Goal: Task Accomplishment & Management: Complete application form

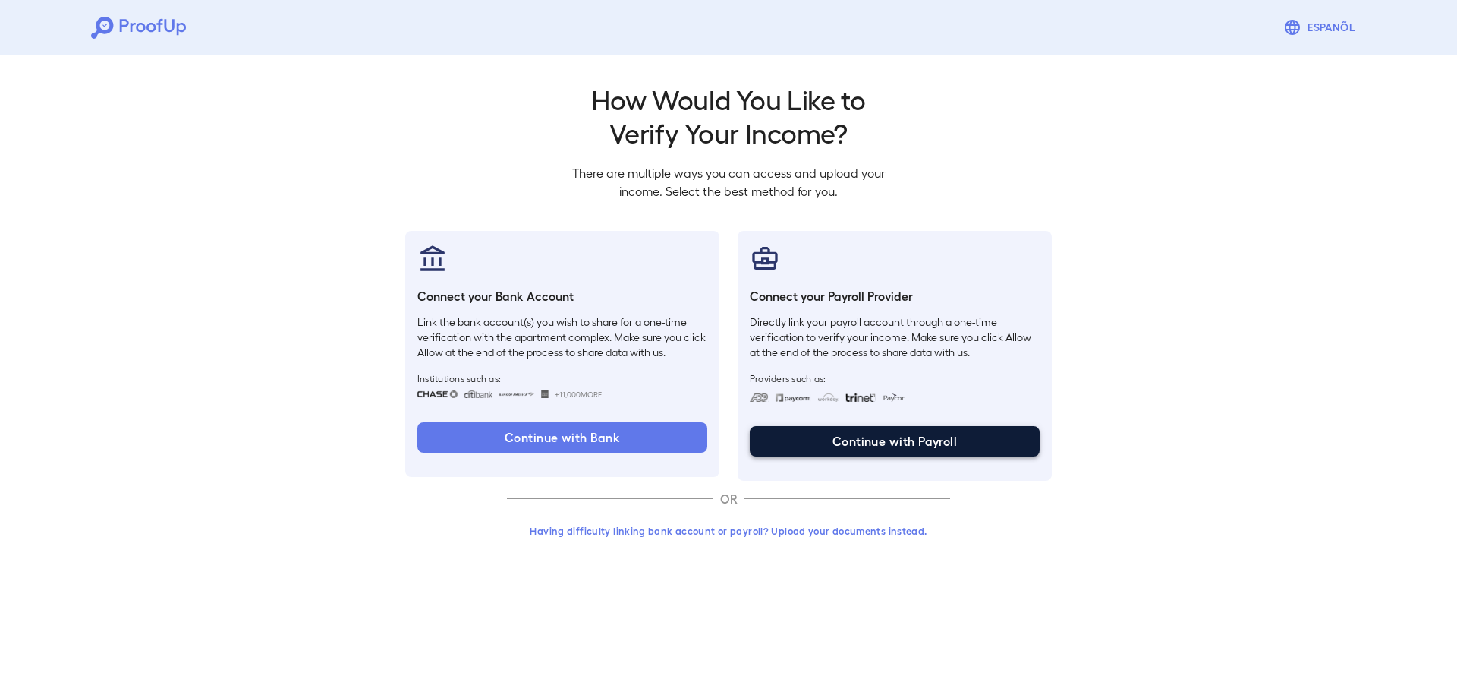
click at [815, 443] on button "Continue with Payroll" at bounding box center [895, 441] width 290 height 30
click at [789, 530] on button "Having difficulty linking bank account or payroll? Upload your documents instea…" at bounding box center [728, 530] width 443 height 27
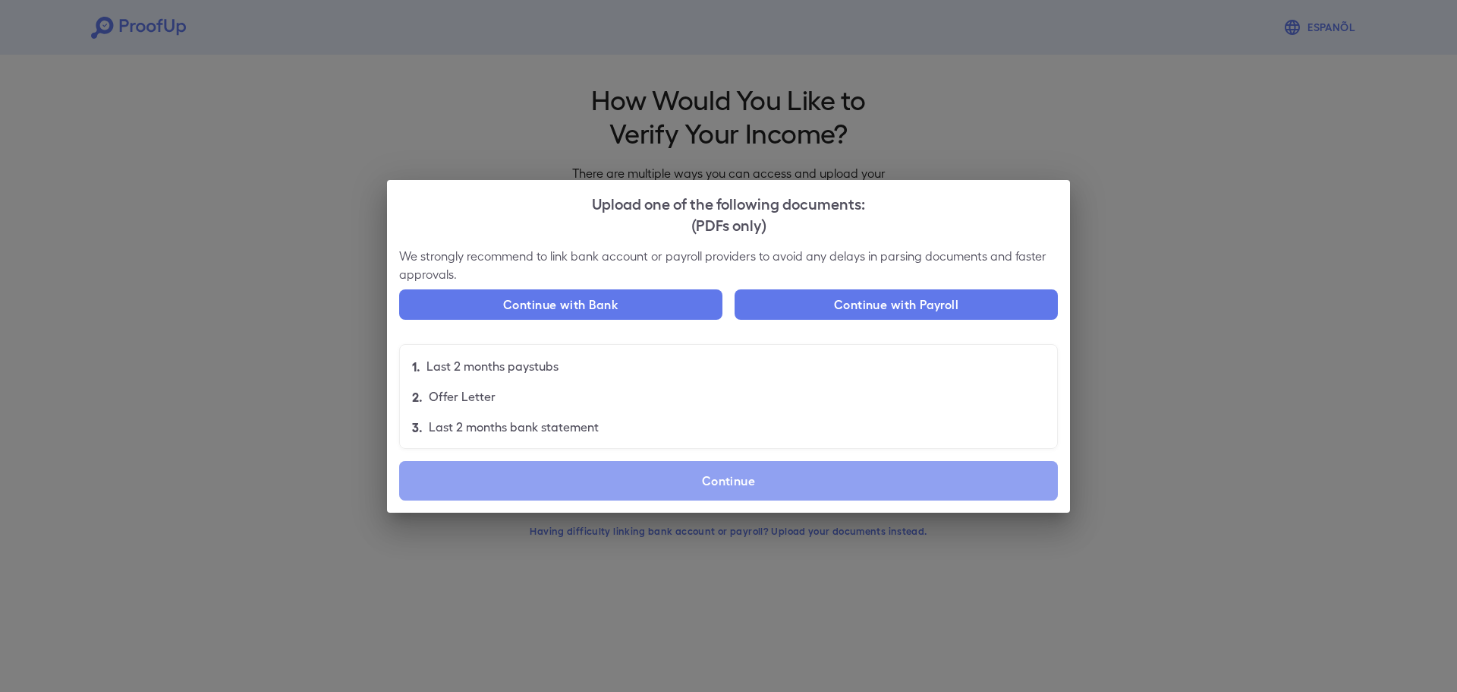
click at [513, 473] on label "Continue" at bounding box center [728, 480] width 659 height 39
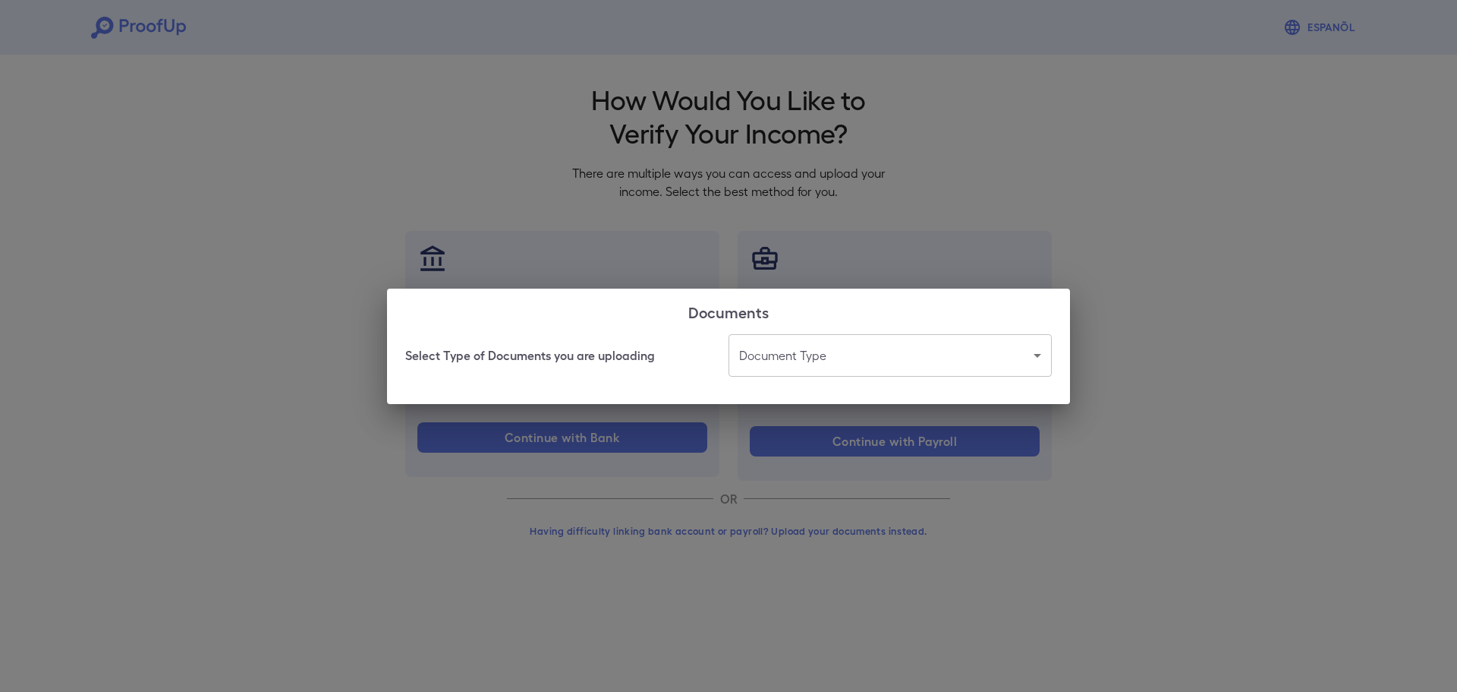
click at [846, 341] on body "Espanõl Go back How Would You Like to Verify Your Income? There are multiple wa…" at bounding box center [728, 290] width 1457 height 580
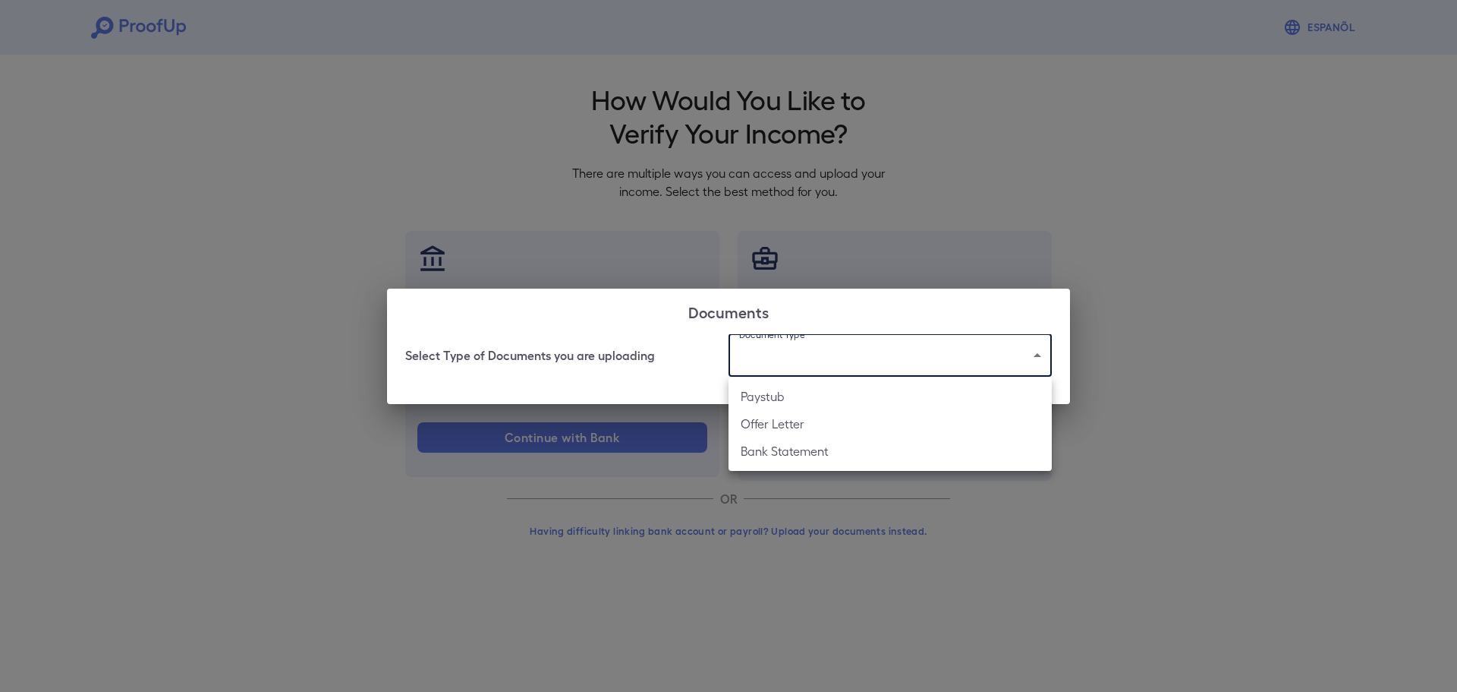
click at [828, 399] on li "Paystub" at bounding box center [890, 396] width 323 height 27
type input "*******"
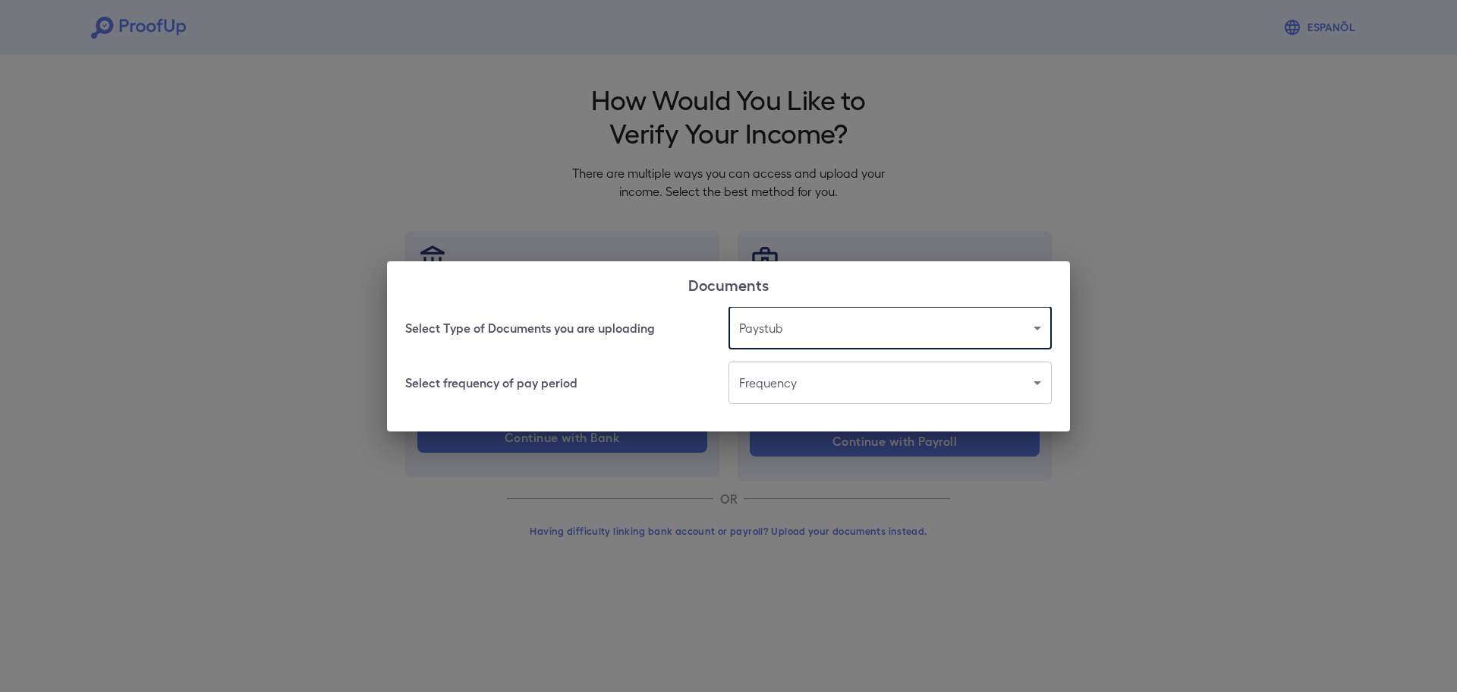
click at [789, 387] on body "Espanõl Go back How Would You Like to Verify Your Income? There are multiple wa…" at bounding box center [728, 290] width 1457 height 580
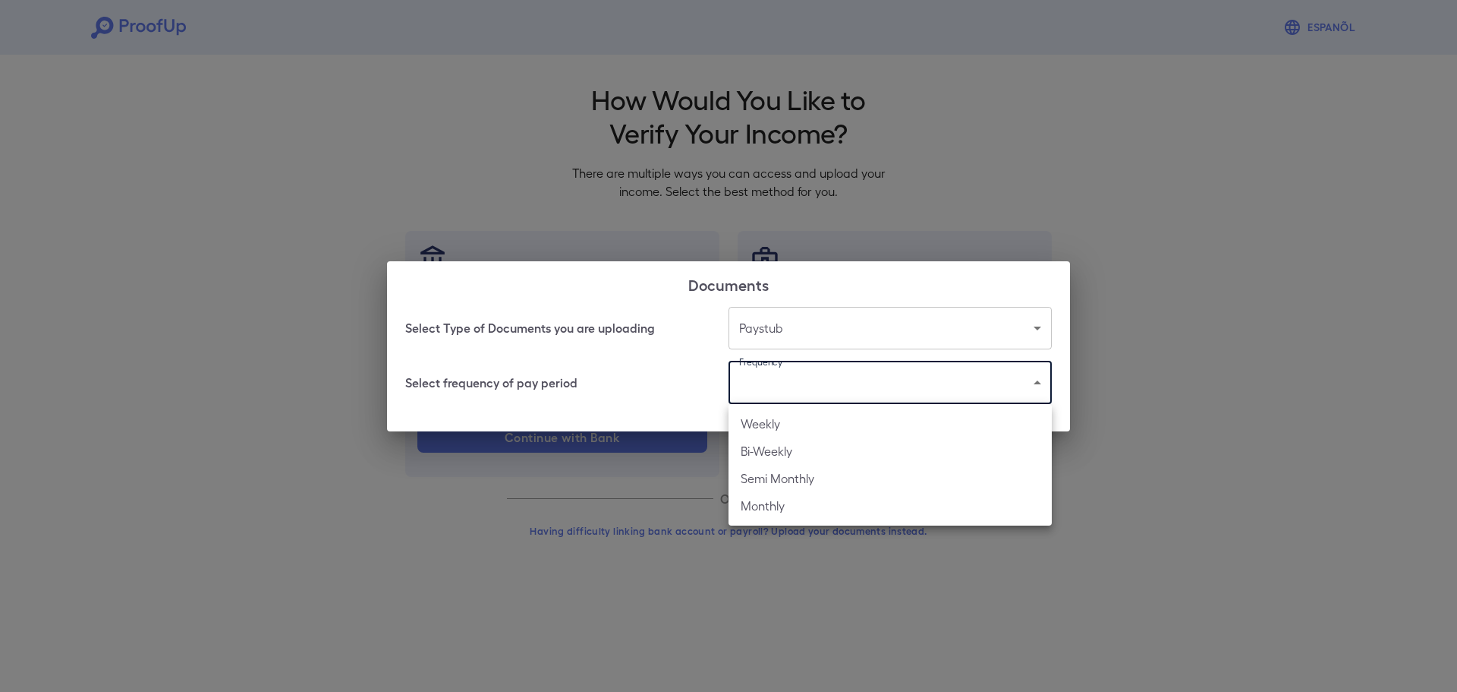
click at [803, 427] on li "Weekly" at bounding box center [890, 423] width 323 height 27
type input "******"
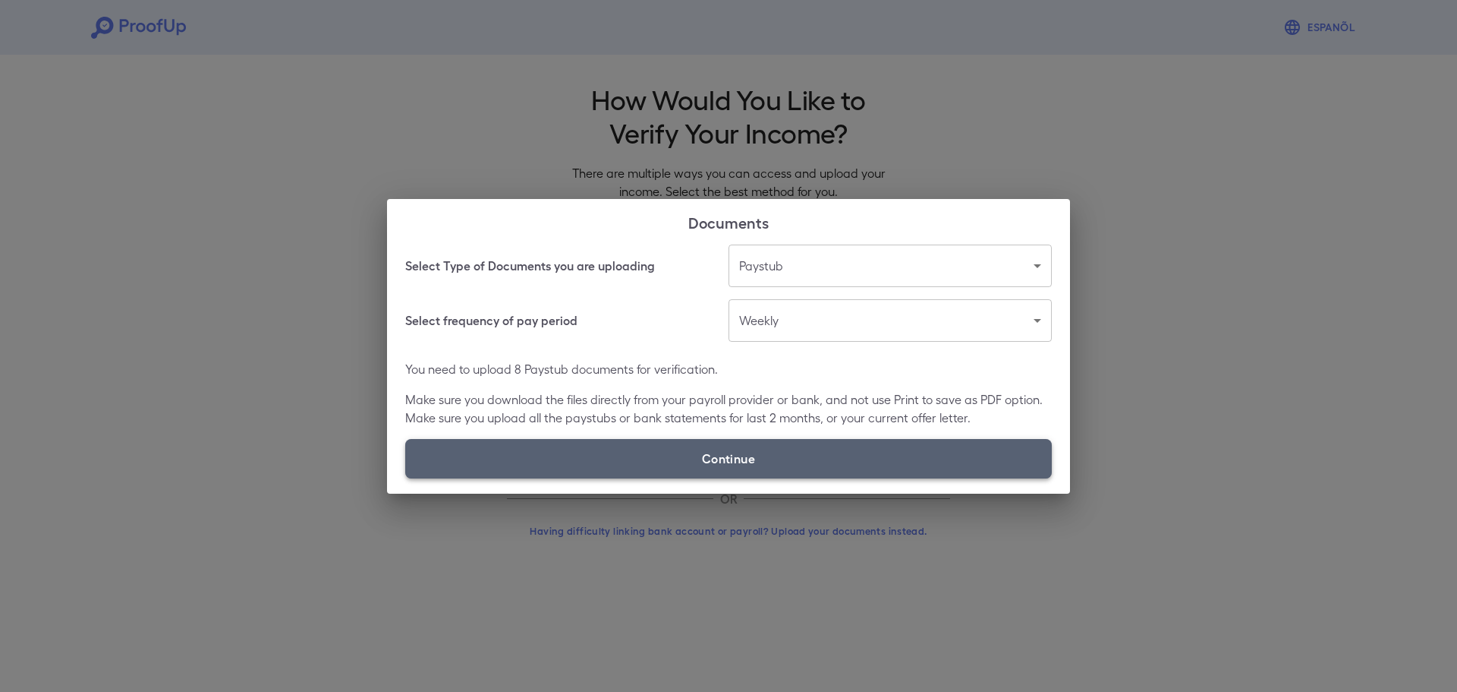
click at [761, 449] on label "Continue" at bounding box center [728, 458] width 647 height 39
click at [406, 477] on input "Continue" at bounding box center [405, 477] width 1 height 1
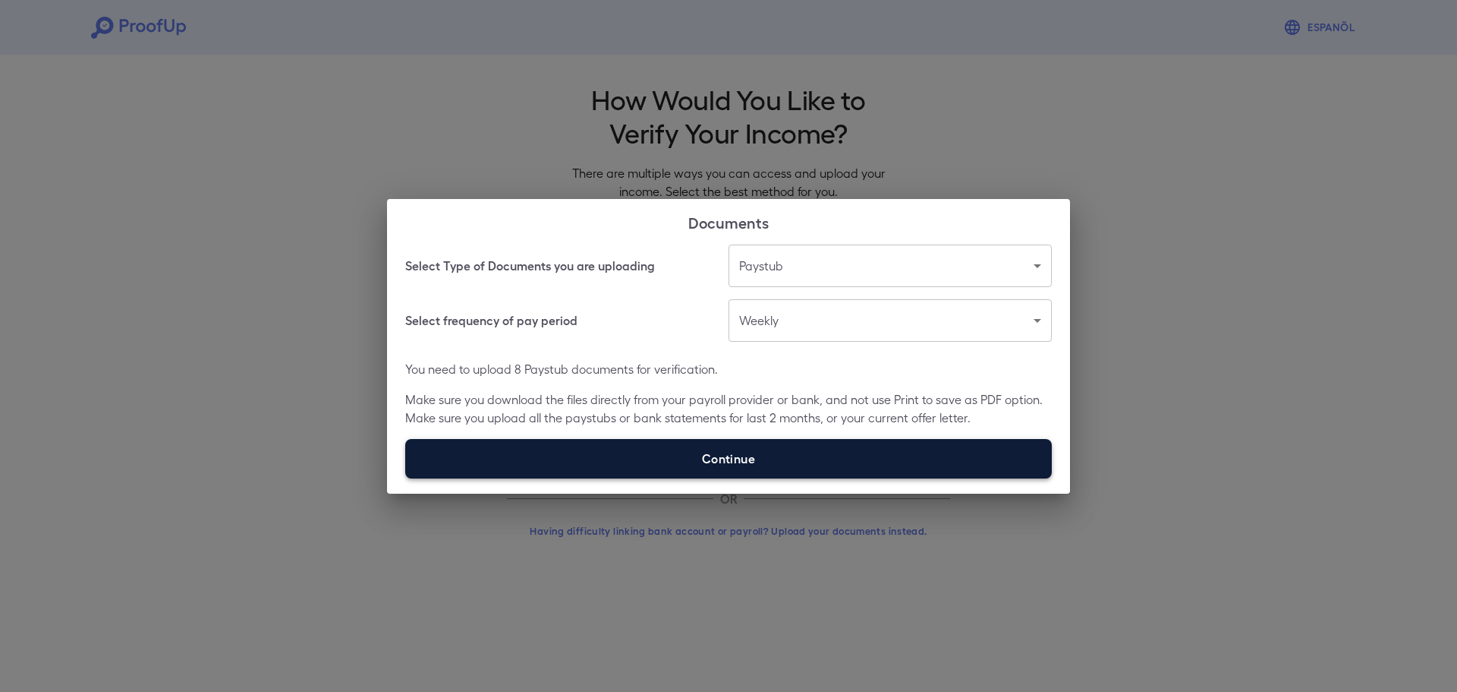
type input "**********"
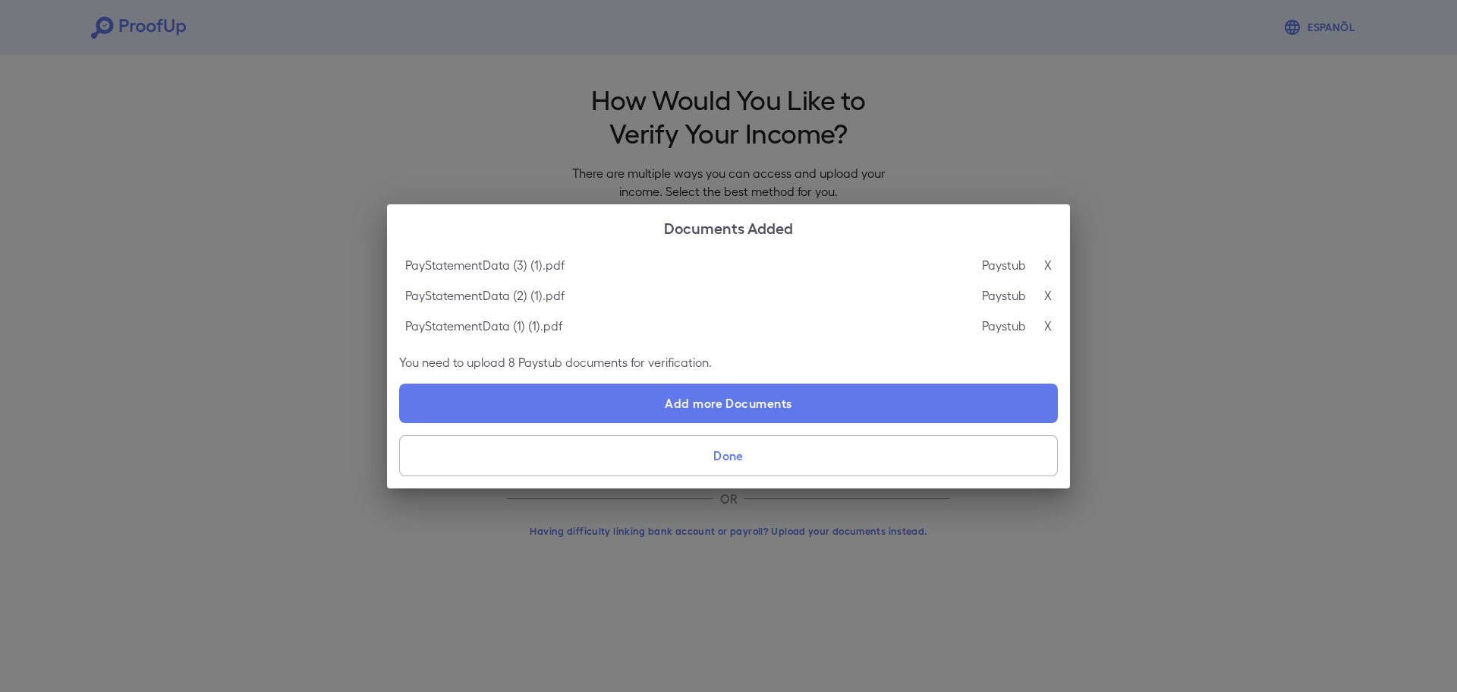
click at [687, 460] on button "Done" at bounding box center [728, 455] width 659 height 41
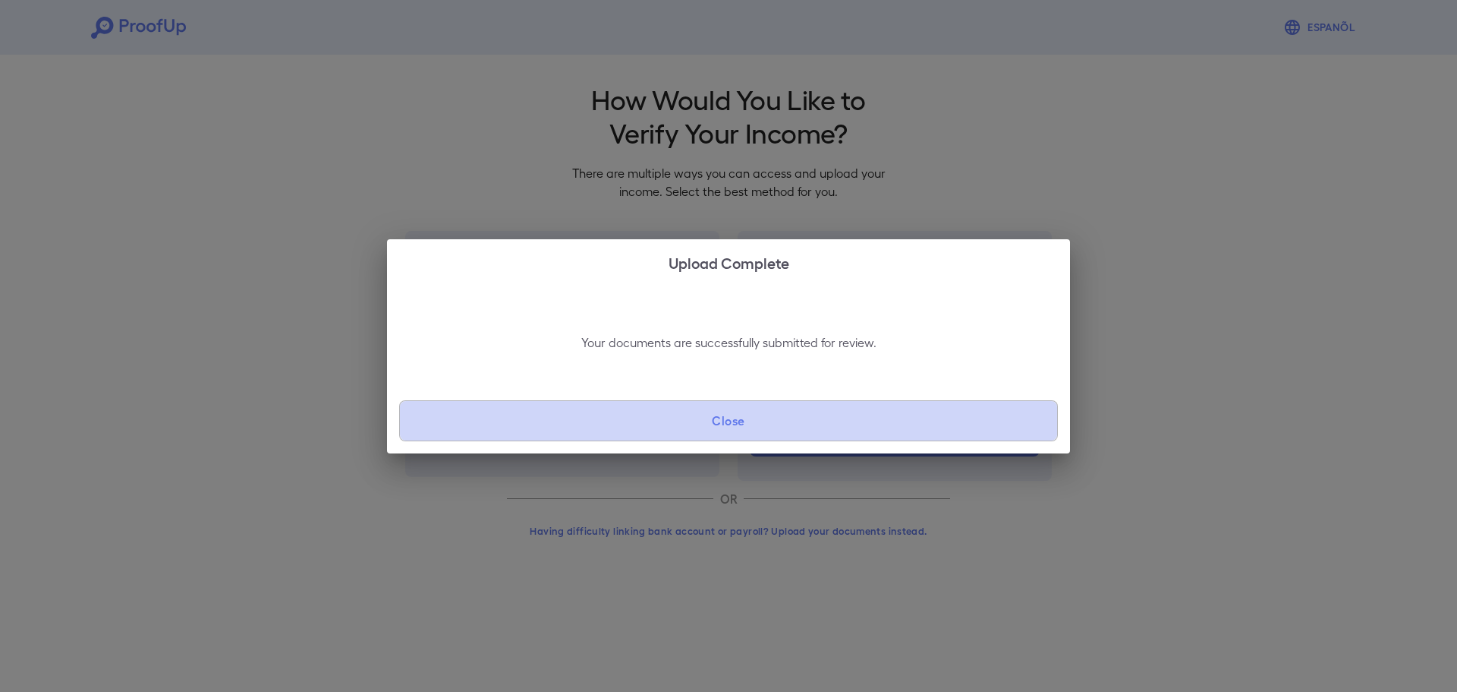
click at [696, 414] on button "Close" at bounding box center [728, 420] width 659 height 41
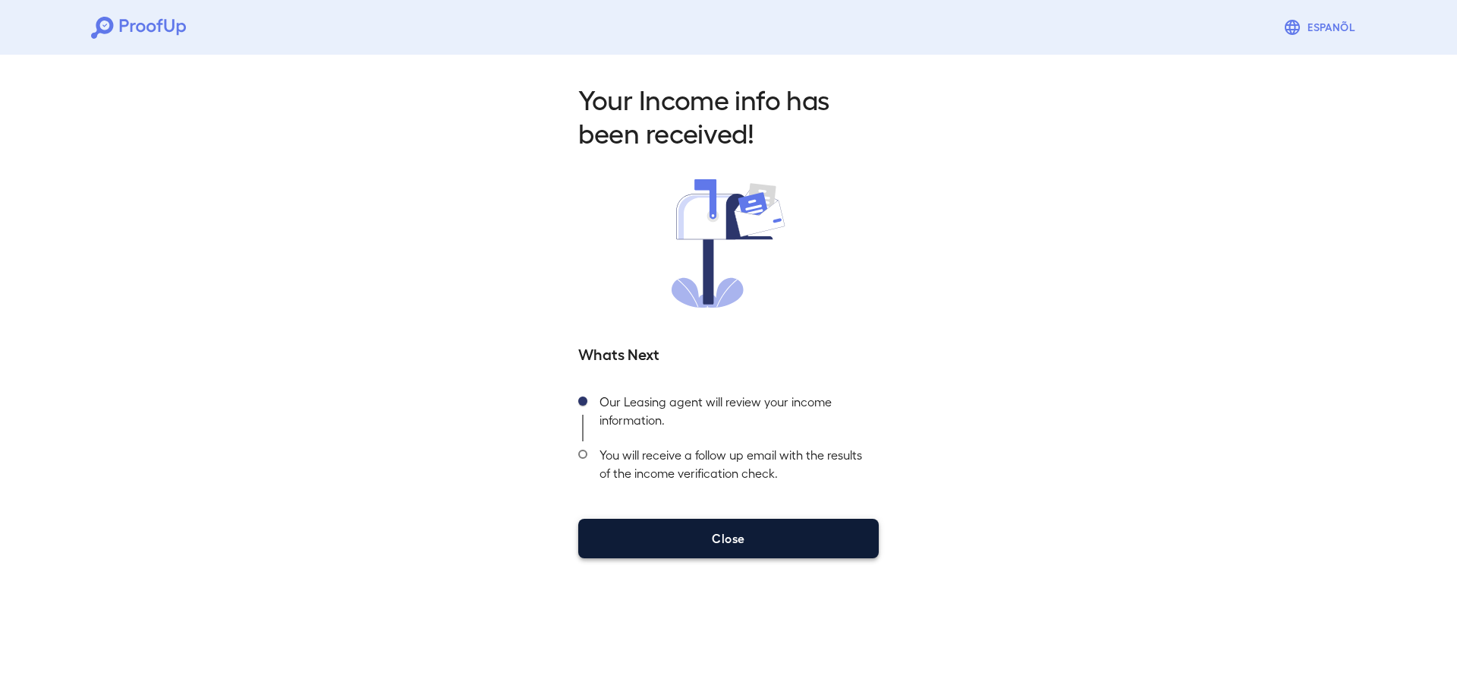
click at [719, 535] on button "Close" at bounding box center [728, 537] width 301 height 39
click at [658, 548] on button "Close" at bounding box center [728, 537] width 301 height 39
